Goal: Entertainment & Leisure: Browse casually

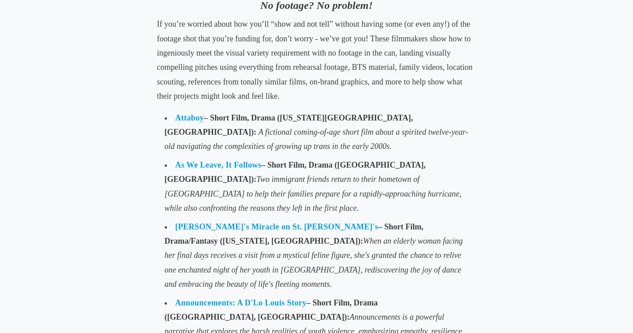
scroll to position [1028, 0]
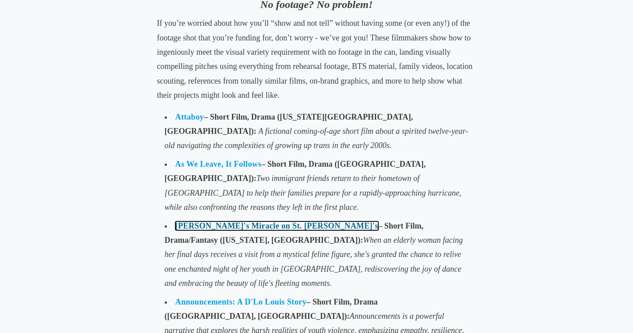
click at [265, 222] on link "[PERSON_NAME]'s Miracle on St. [PERSON_NAME]'s" at bounding box center [276, 226] width 203 height 9
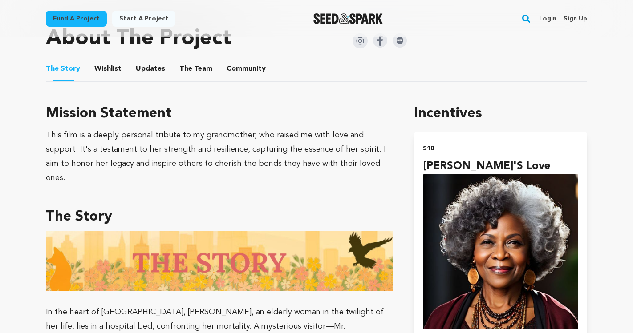
scroll to position [441, 0]
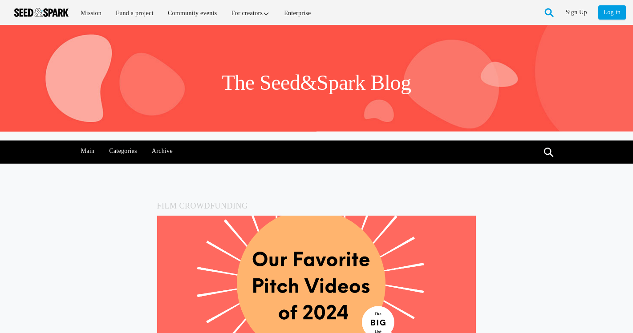
scroll to position [1028, 0]
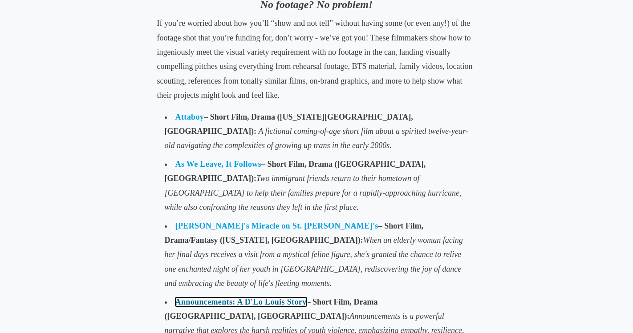
click at [272, 298] on link "Announcements: A D'Lo Louis Story" at bounding box center [240, 302] width 131 height 9
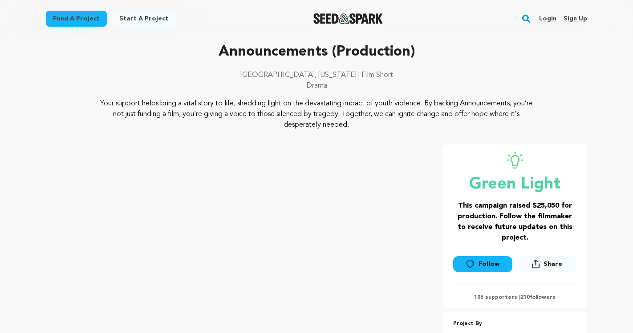
scroll to position [51, 0]
